Goal: Task Accomplishment & Management: Complete application form

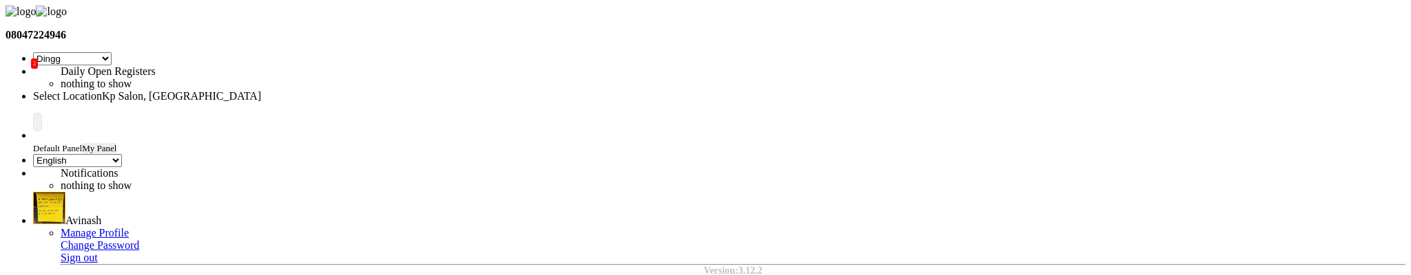
select select "28"
select select "en"
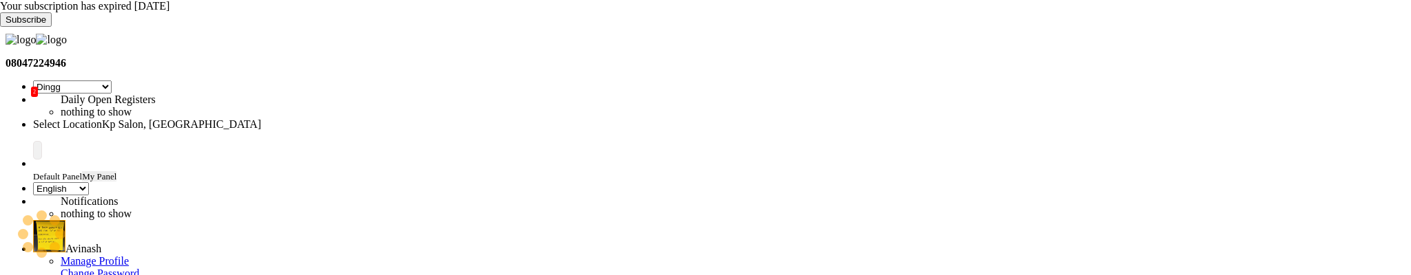
select select "28"
select select "en"
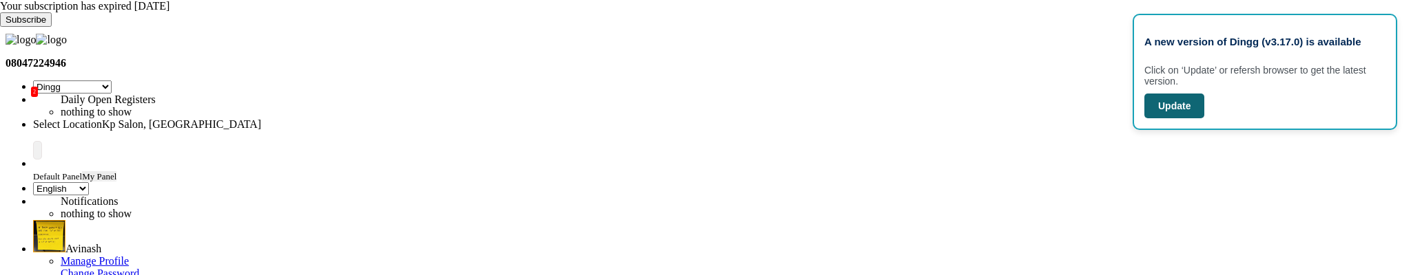
click at [1189, 118] on button "Update" at bounding box center [1174, 106] width 60 height 25
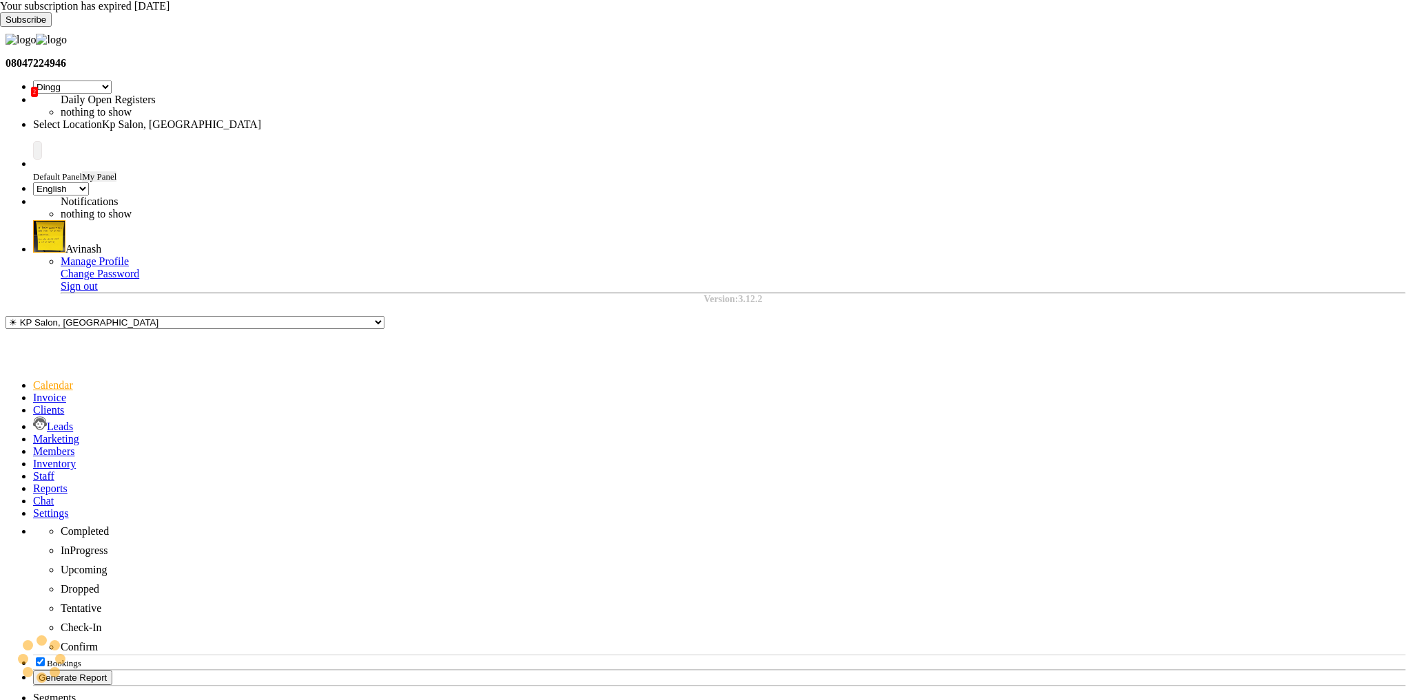
select select "28"
select select "en"
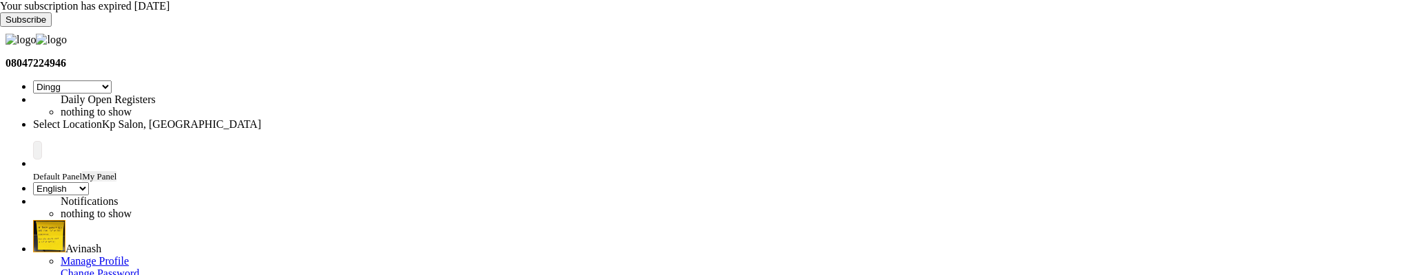
select select "28"
select select "en"
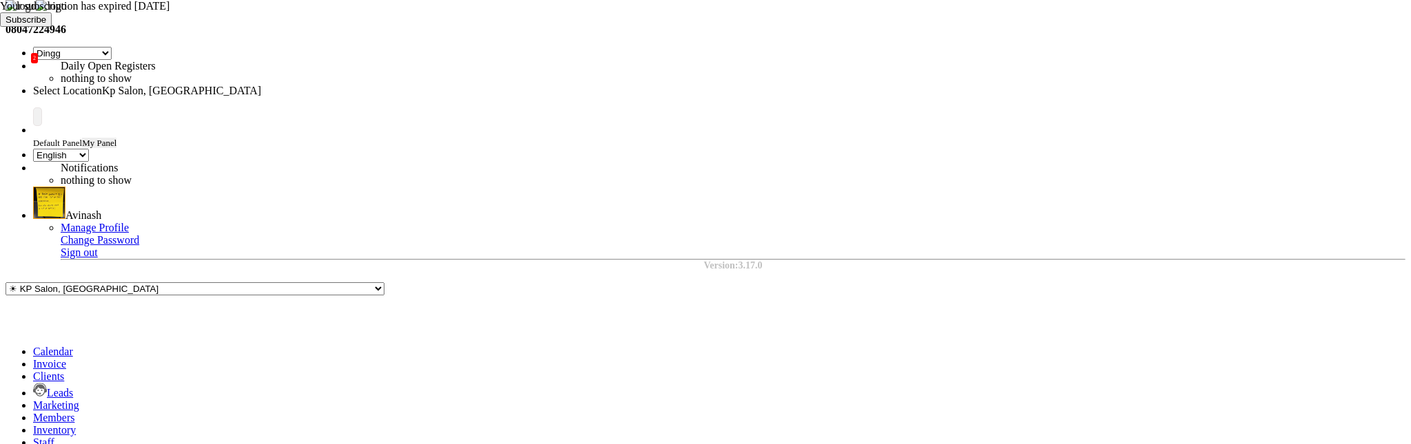
select select "APPROVED"
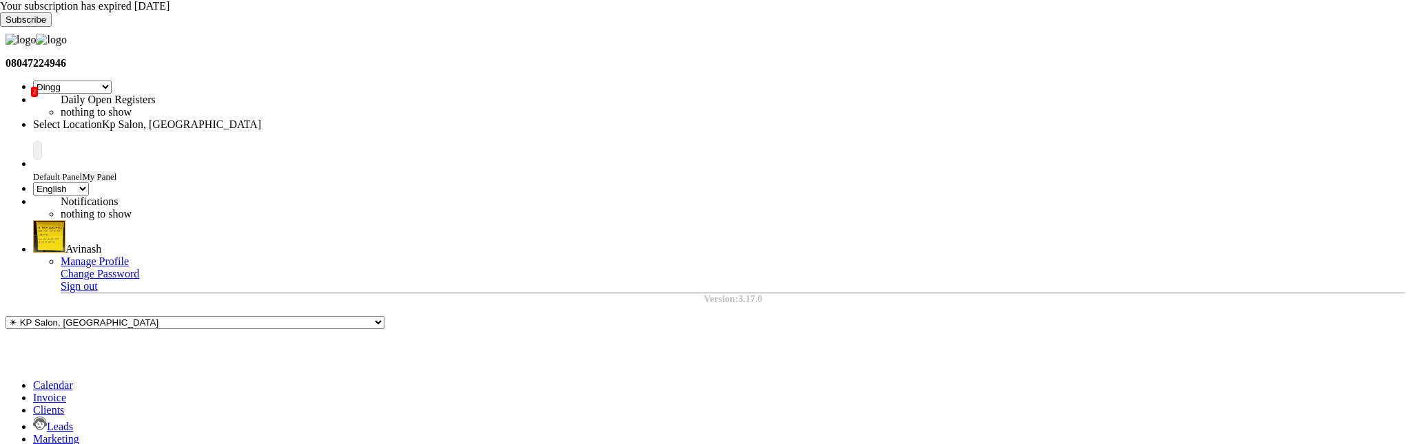
scroll to position [0, 0]
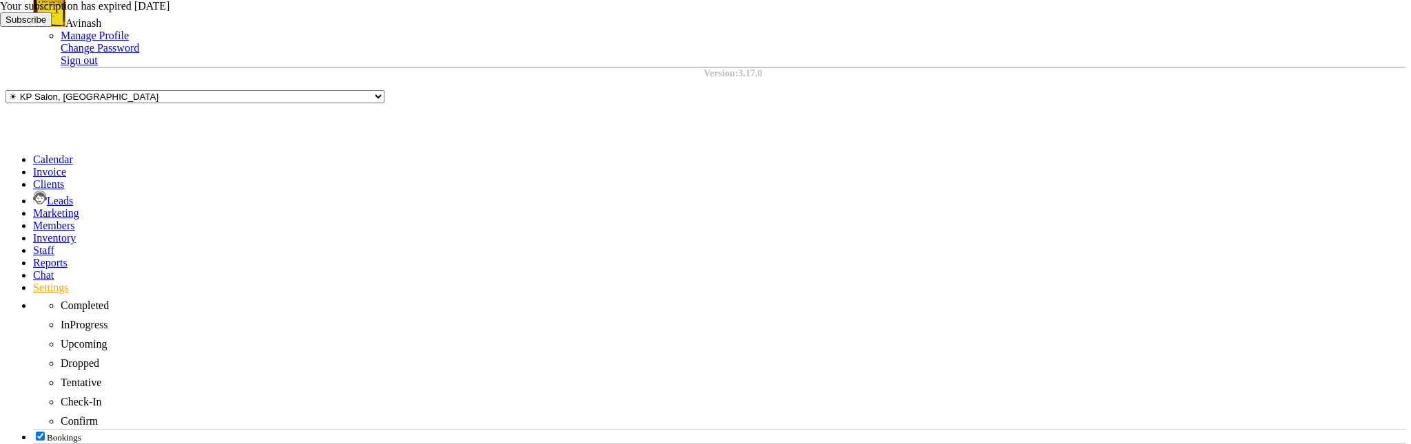
scroll to position [233, 0]
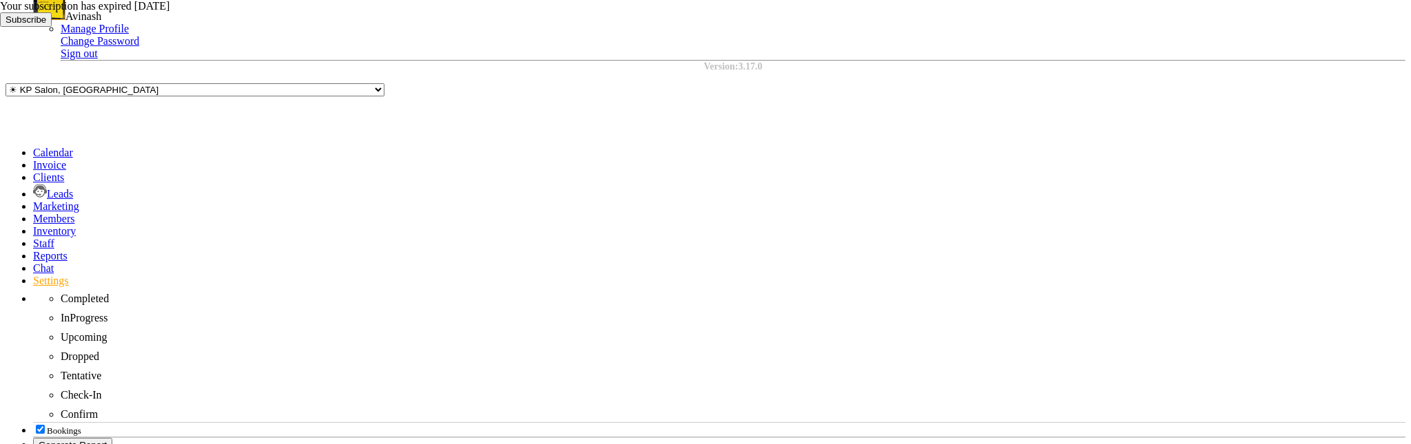
select select "AUTHENTICATION"
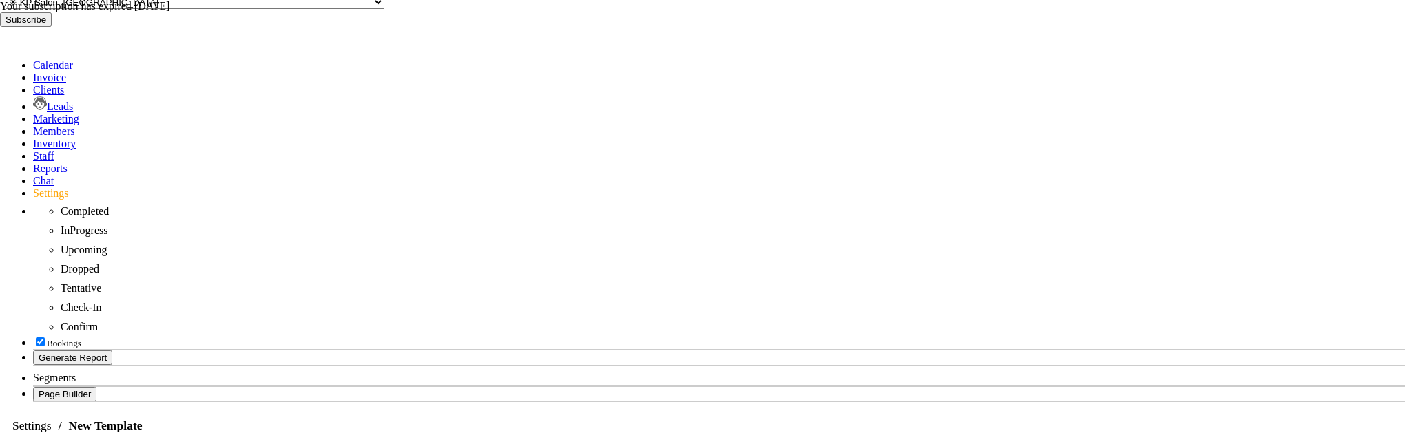
scroll to position [322, 0]
type input "h"
type input "JANSKNQS"
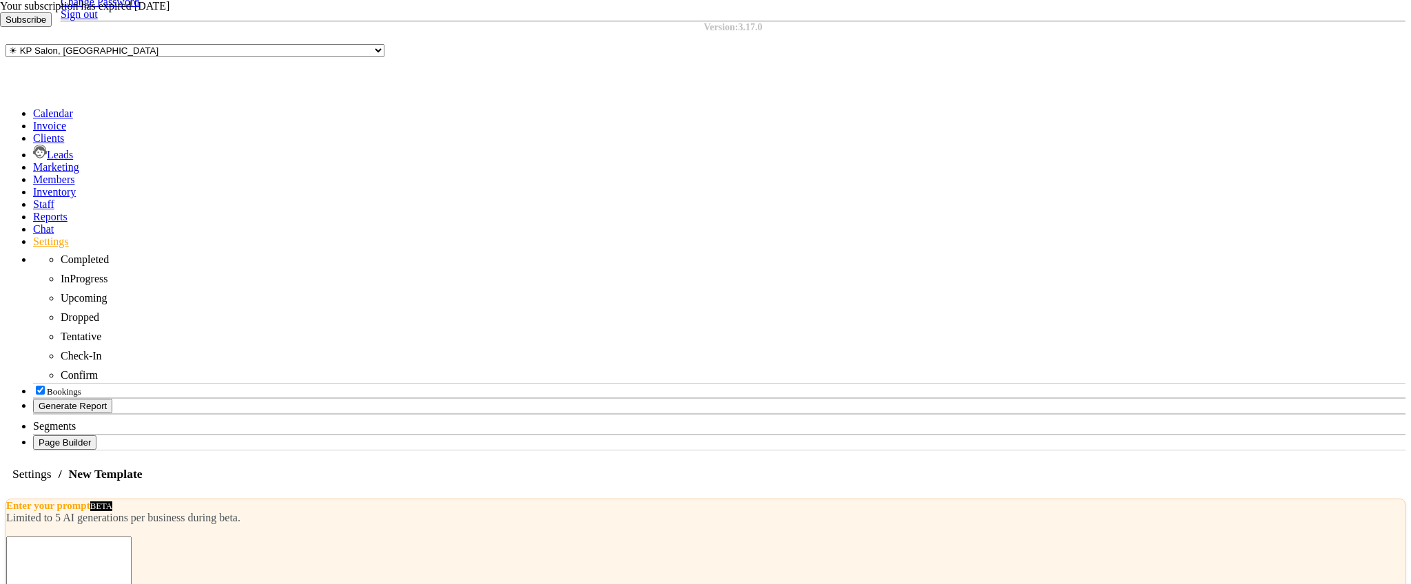
scroll to position [266, 0]
